Goal: Navigation & Orientation: Understand site structure

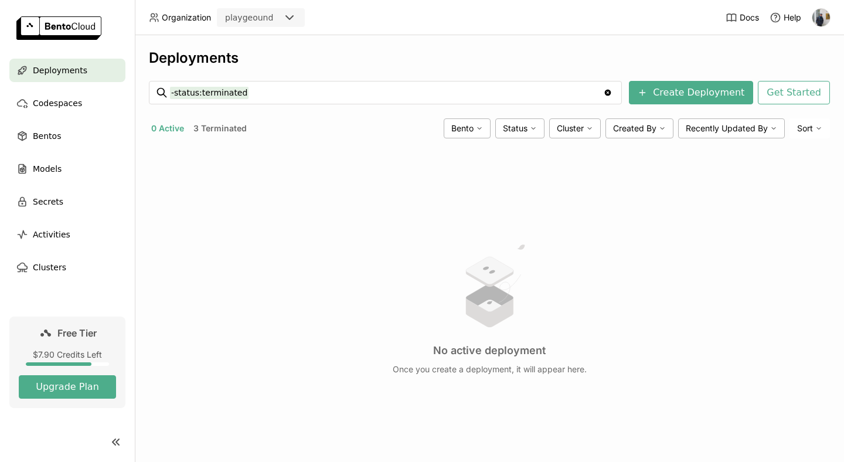
click at [675, 106] on div "Deployments -status:terminated -status:terminated Clear value Create Deployment…" at bounding box center [489, 267] width 681 height 437
click at [675, 95] on button "Create Deployment" at bounding box center [691, 92] width 124 height 23
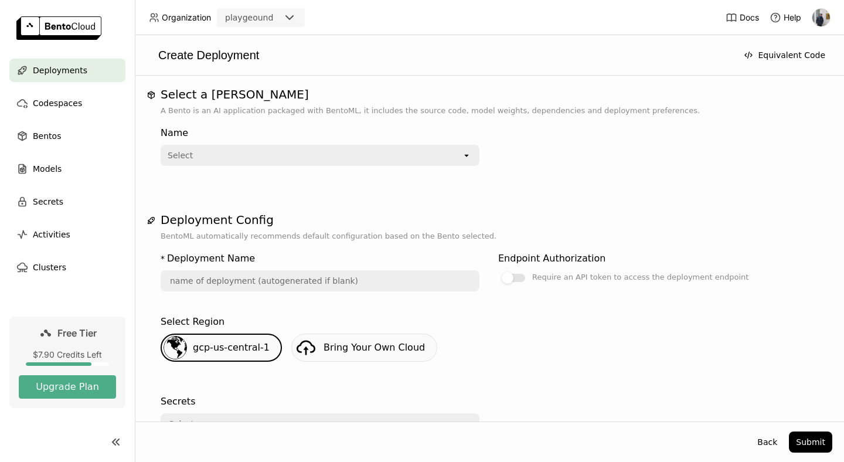
scroll to position [172, 0]
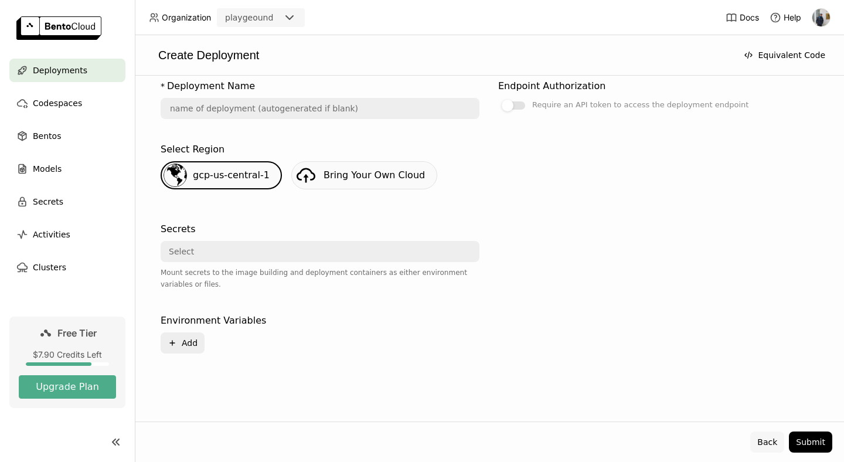
click at [764, 439] on button "Back" at bounding box center [768, 442] width 34 height 21
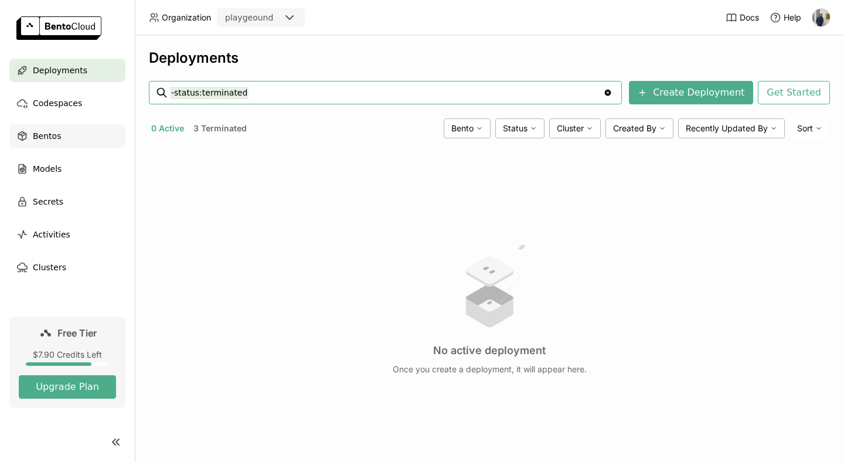
click at [57, 134] on span "Bentos" at bounding box center [47, 136] width 28 height 14
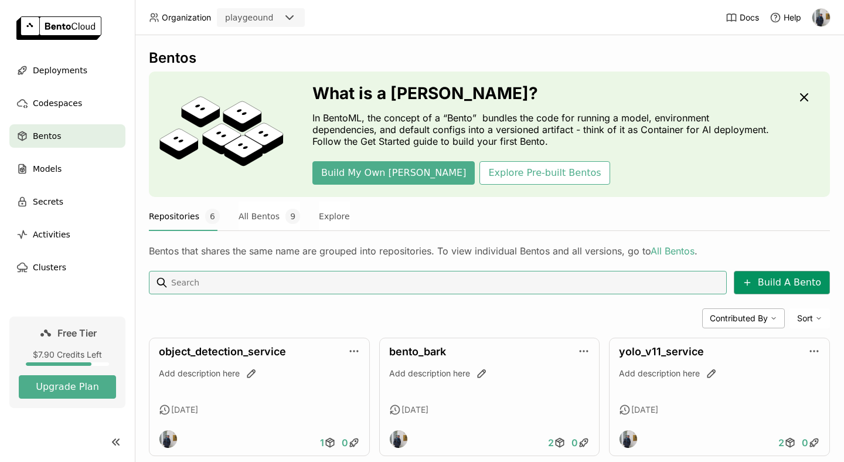
click at [775, 283] on button "Build A Bento" at bounding box center [782, 282] width 96 height 23
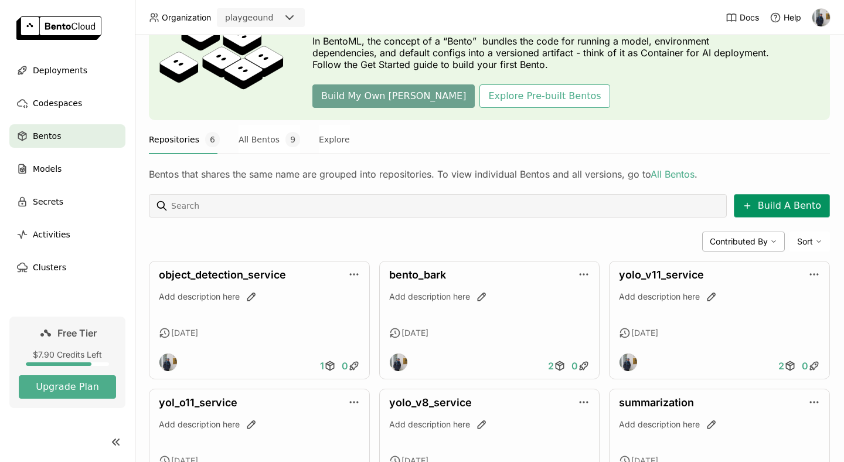
scroll to position [90, 0]
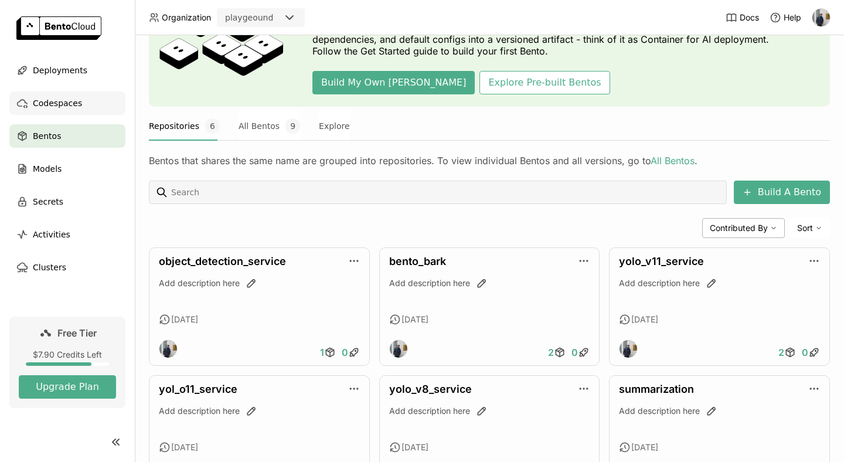
click at [63, 106] on span "Codespaces" at bounding box center [57, 103] width 49 height 14
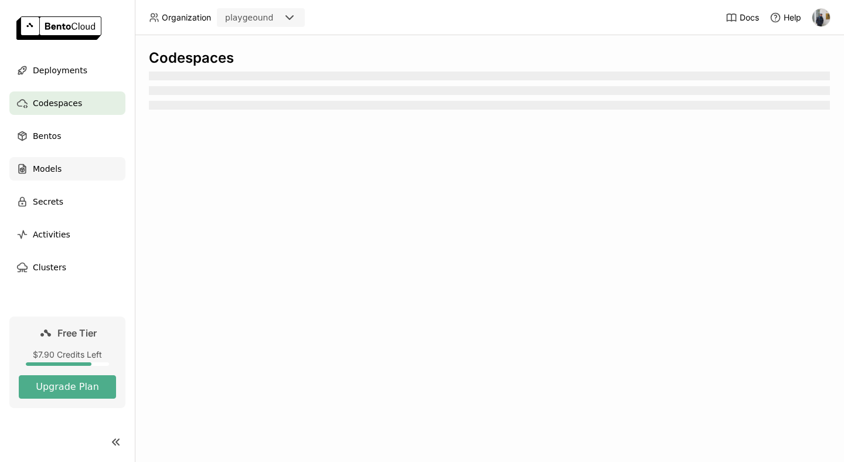
click at [53, 161] on div "Models" at bounding box center [67, 168] width 116 height 23
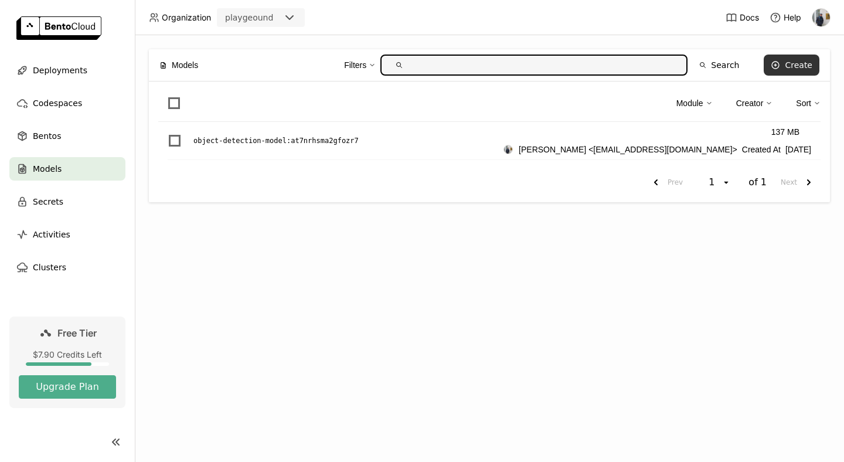
click at [804, 57] on button "Create" at bounding box center [792, 65] width 56 height 21
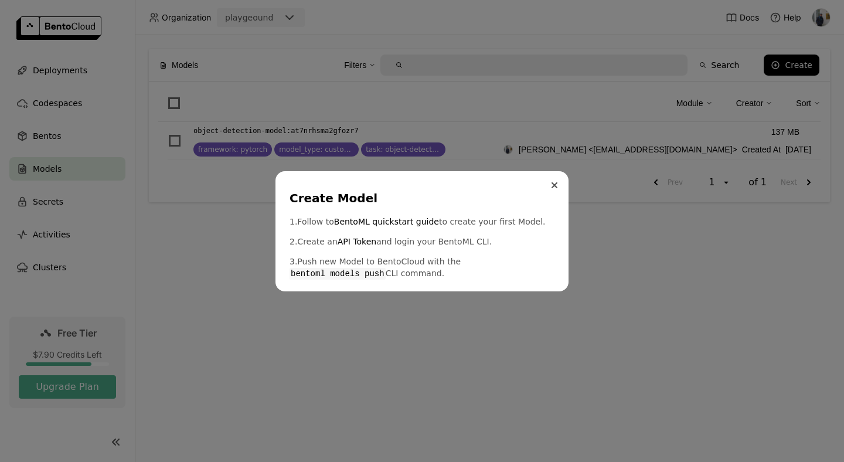
click at [552, 186] on icon "Close" at bounding box center [555, 185] width 6 height 6
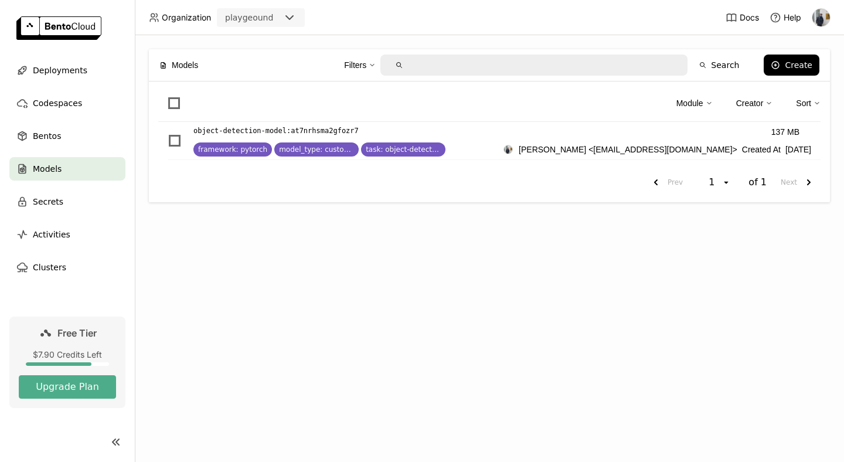
click at [68, 55] on link at bounding box center [67, 29] width 135 height 59
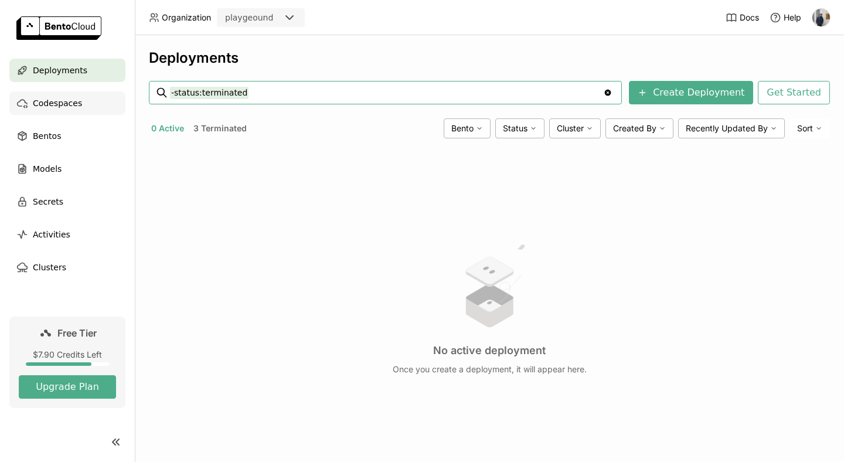
click at [62, 105] on span "Codespaces" at bounding box center [57, 103] width 49 height 14
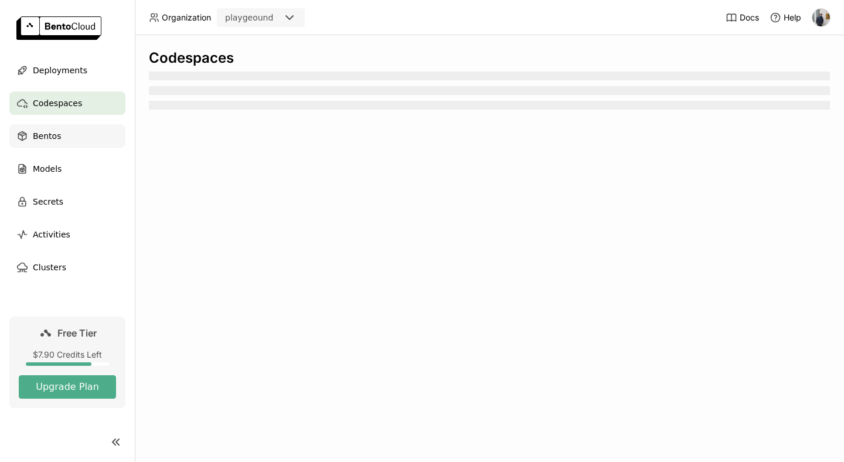
click at [64, 138] on div "Bentos" at bounding box center [67, 135] width 116 height 23
